Goal: Information Seeking & Learning: Check status

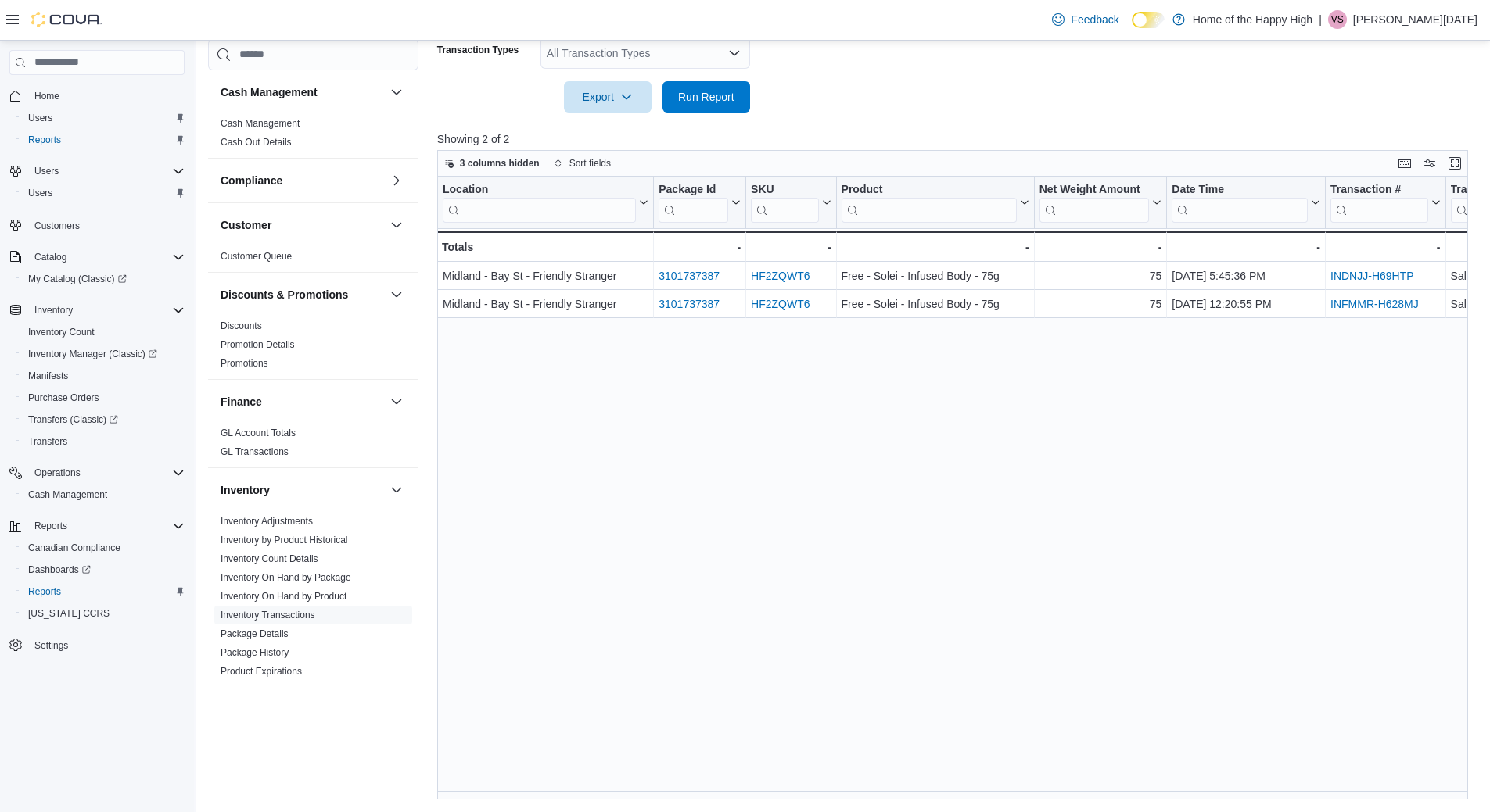
scroll to position [157, 0]
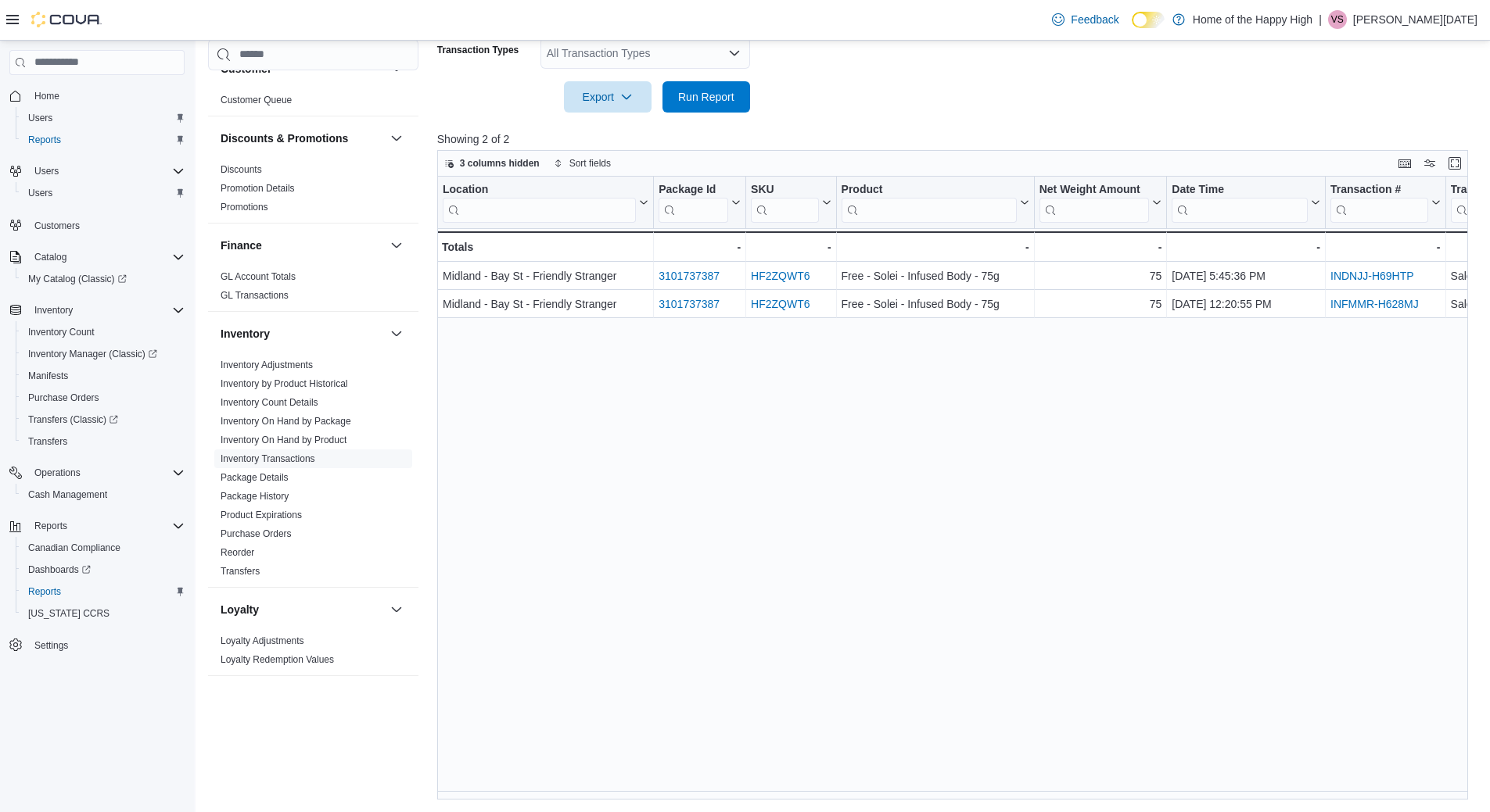
click at [601, 448] on div "Location Click to view column header actions Package Id Click to view column he…" at bounding box center [958, 488] width 1042 height 623
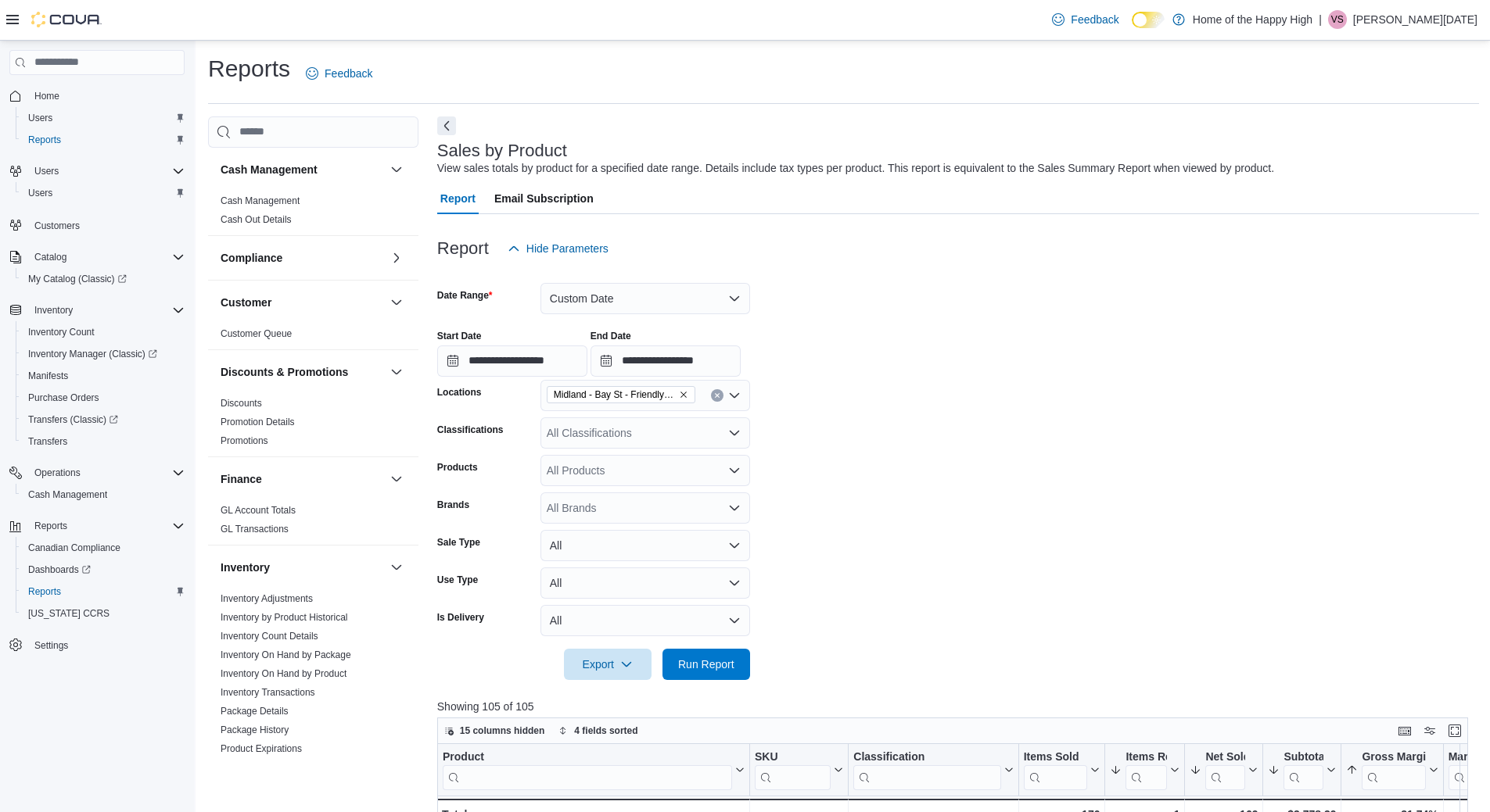
click at [897, 305] on form "**********" at bounding box center [958, 472] width 1042 height 416
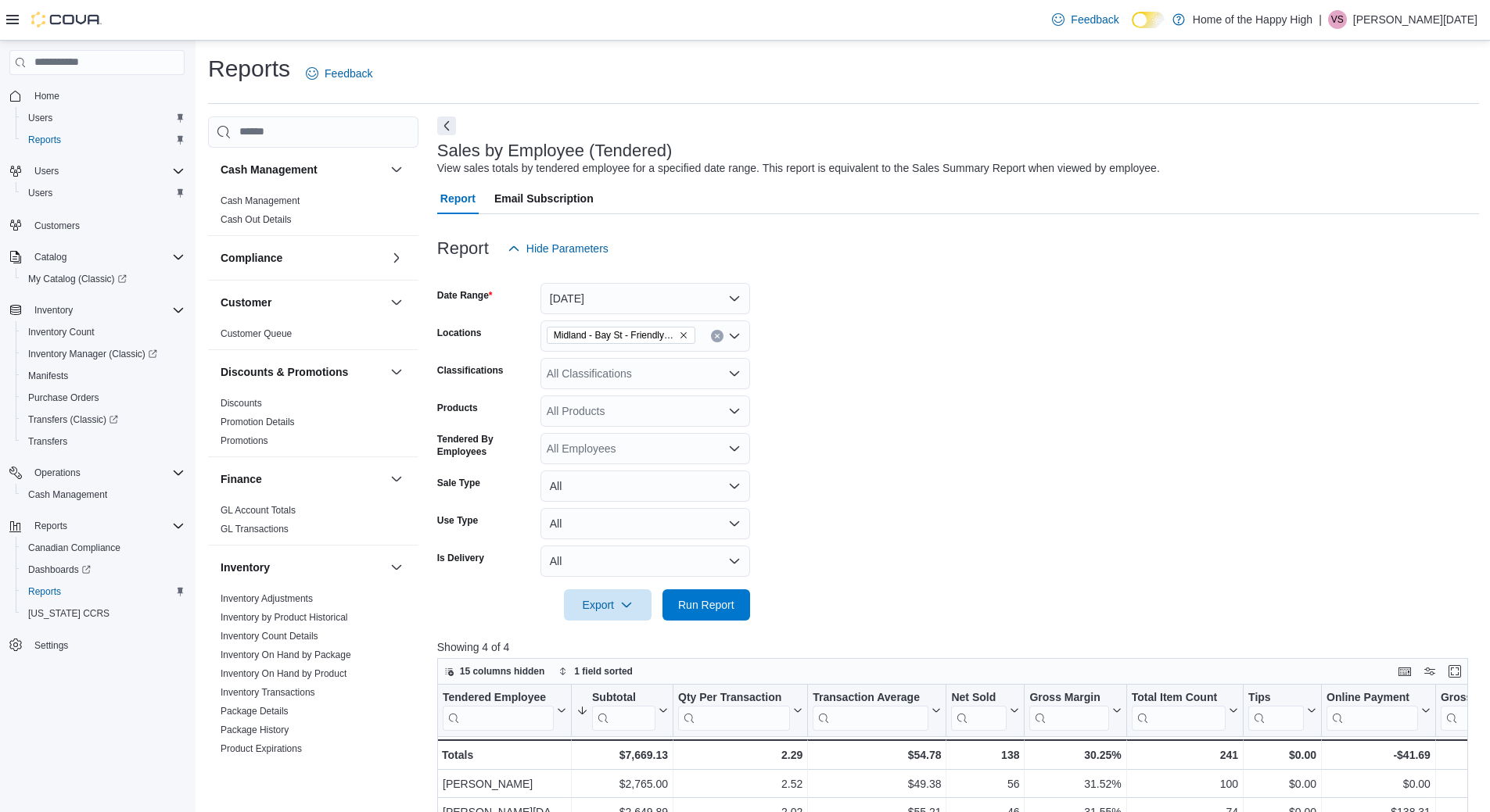
scroll to position [391, 0]
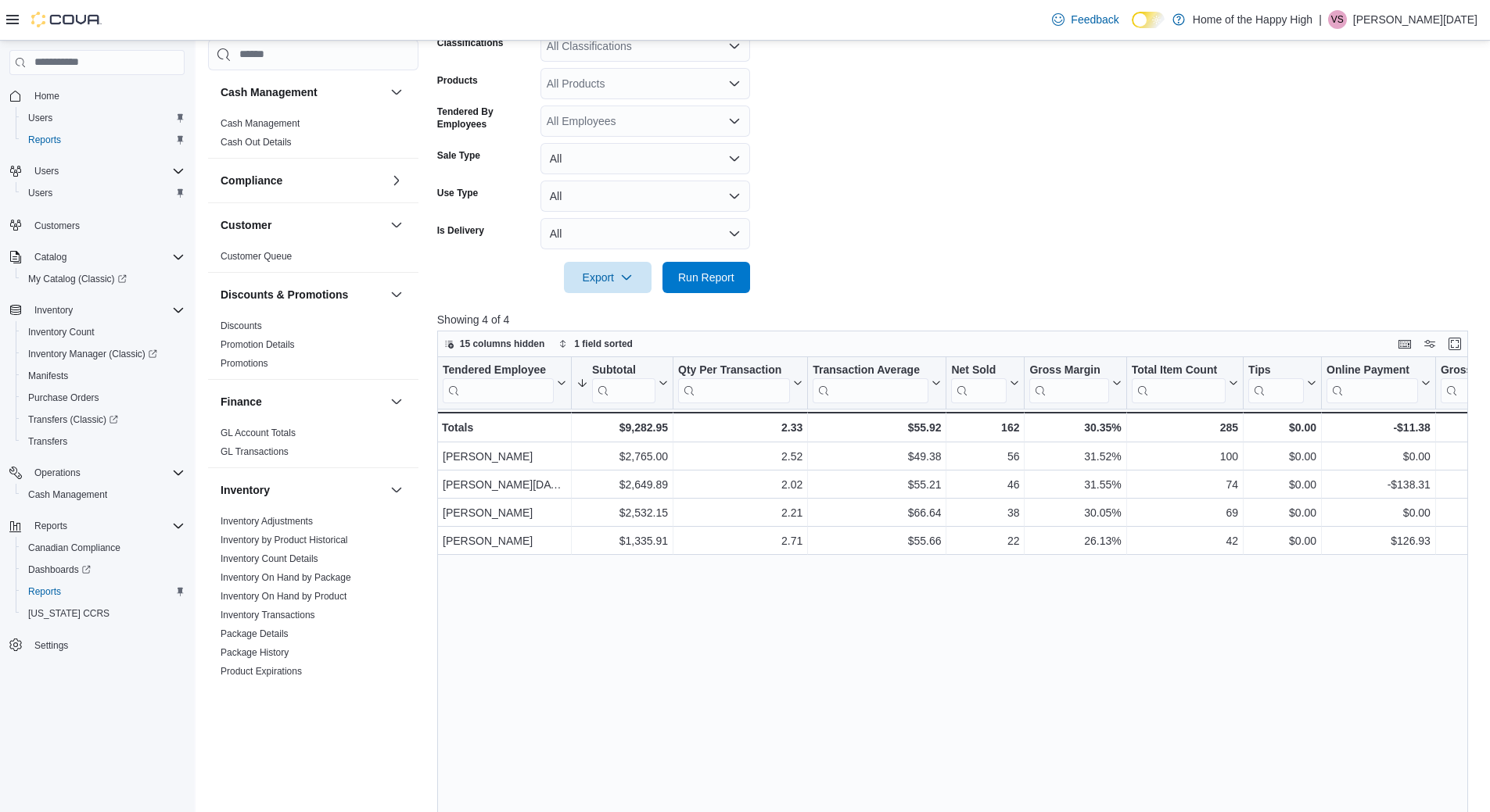
scroll to position [391, 0]
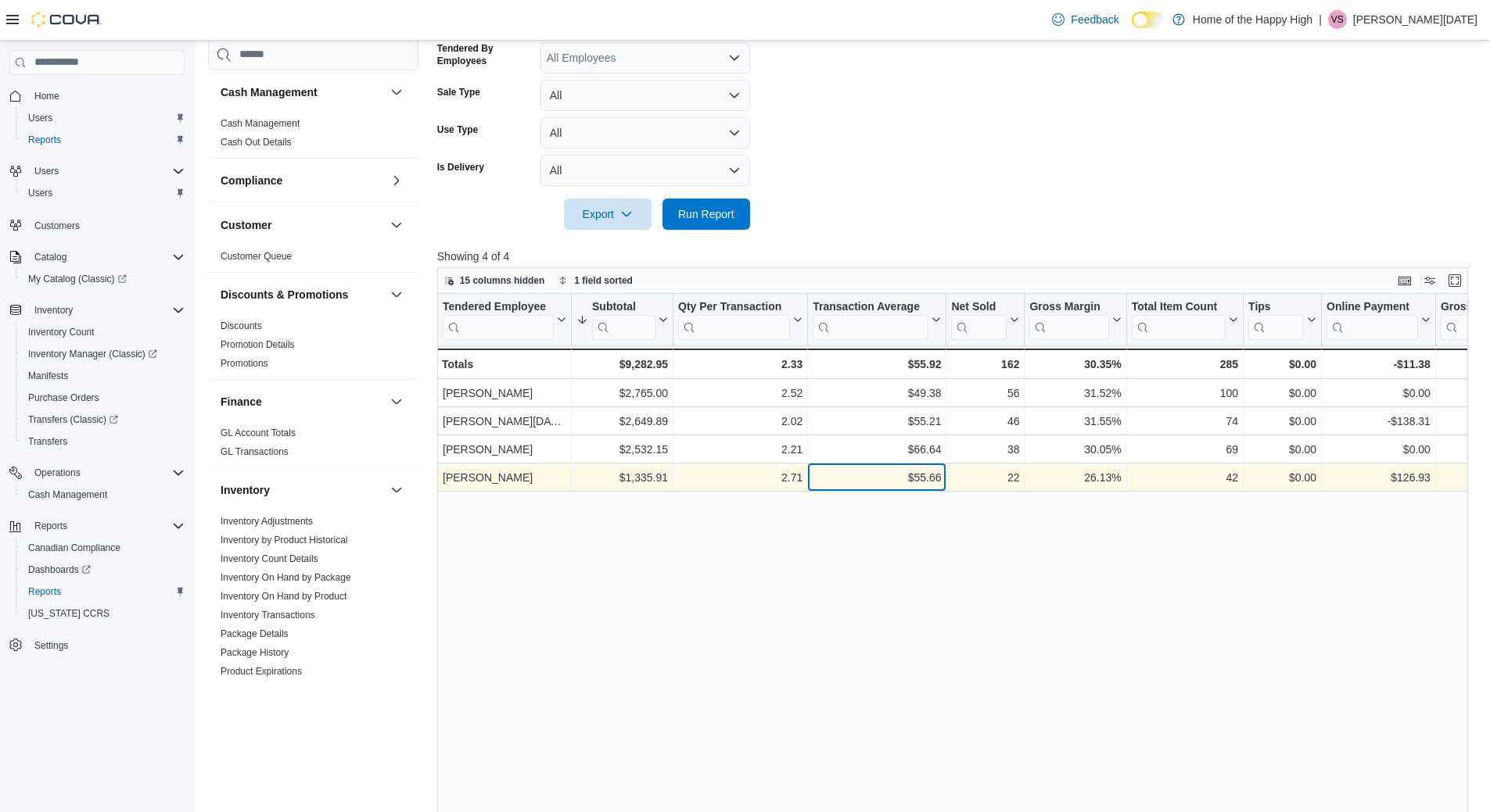
click at [928, 488] on div "$55.66 - Transaction Average, column 4, row 4" at bounding box center [877, 477] width 138 height 28
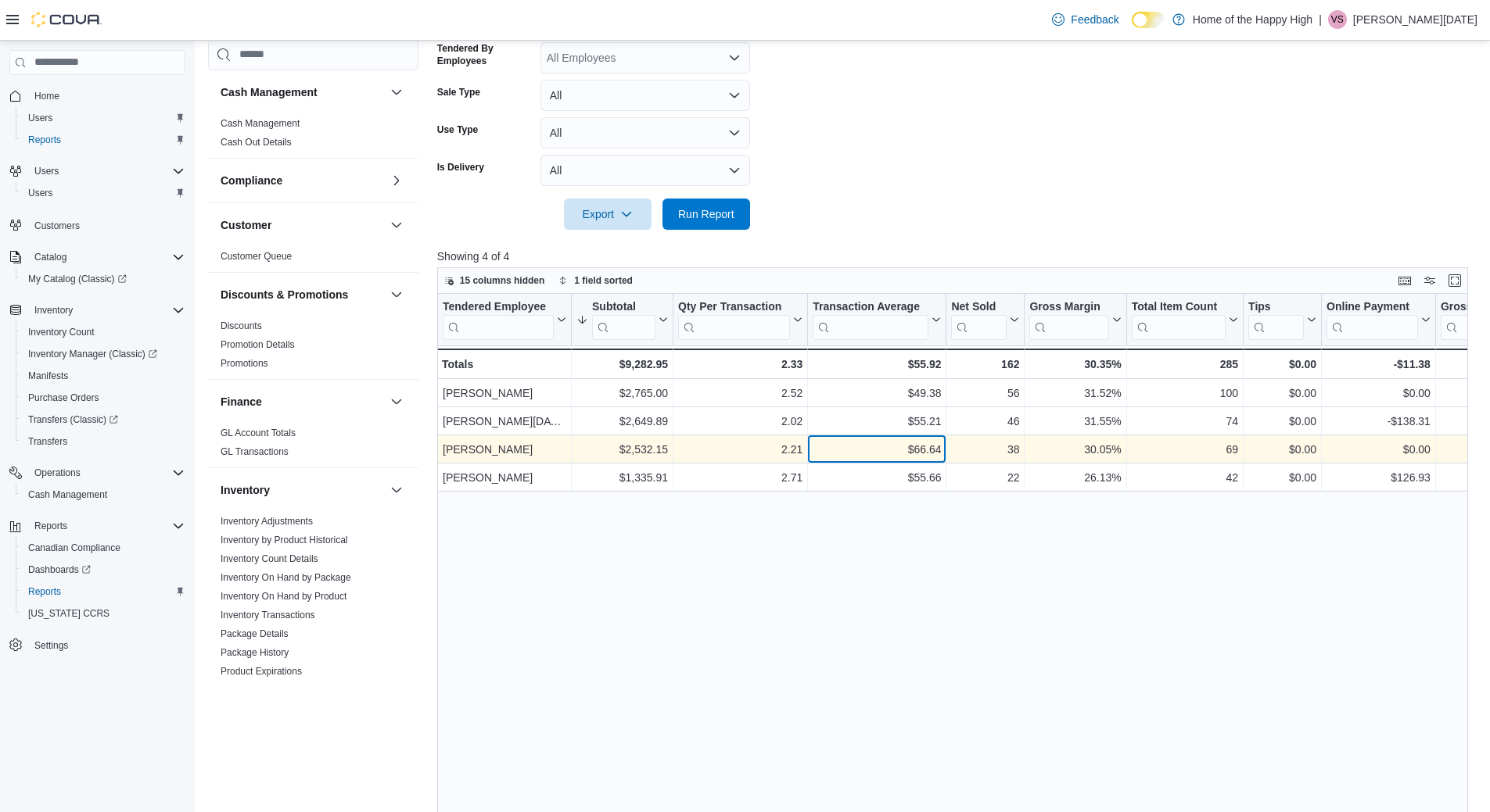
click at [930, 440] on div "$66.64" at bounding box center [877, 449] width 129 height 18
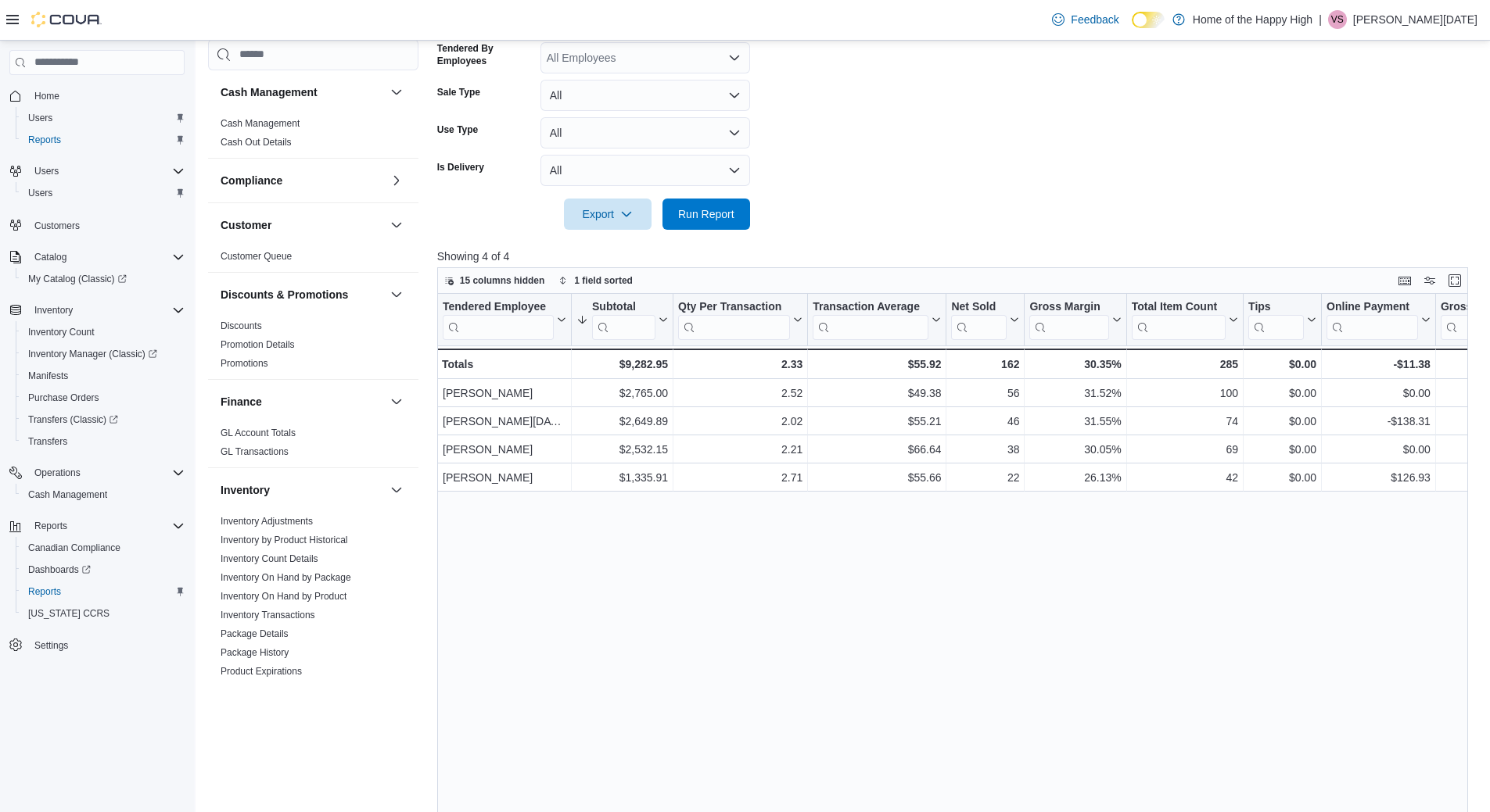
click at [915, 546] on div "Tendered Employee Click to view column header actions Subtotal Sorted descendin…" at bounding box center [958, 605] width 1042 height 623
